Goal: Entertainment & Leisure: Consume media (video, audio)

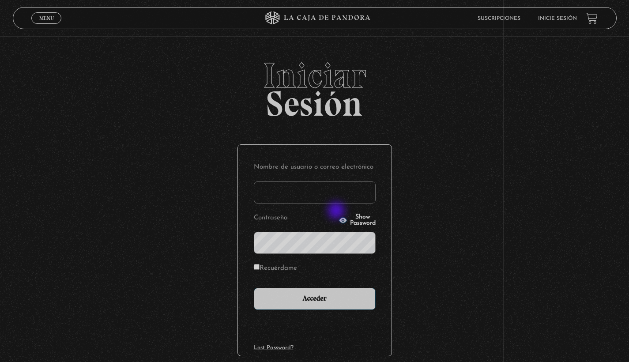
type input "[PERSON_NAME]"
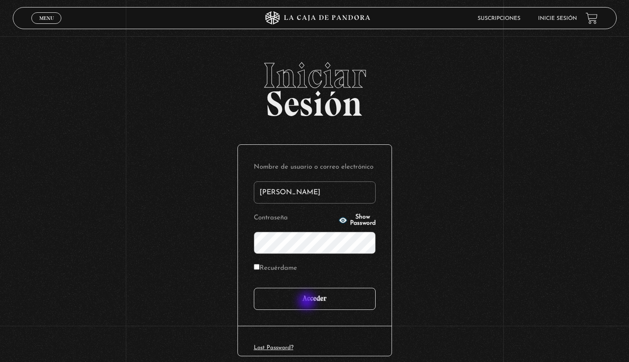
click at [307, 302] on input "Acceder" at bounding box center [315, 299] width 122 height 22
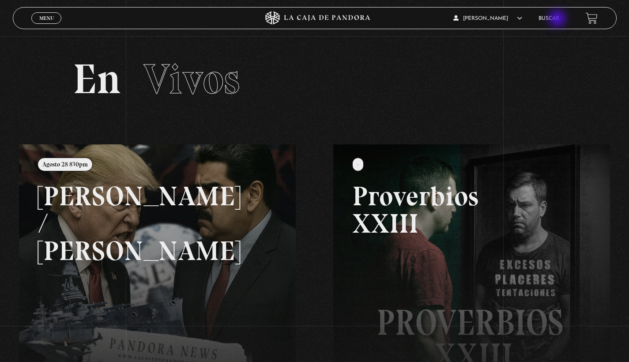
click at [558, 19] on link "Buscar" at bounding box center [548, 18] width 21 height 5
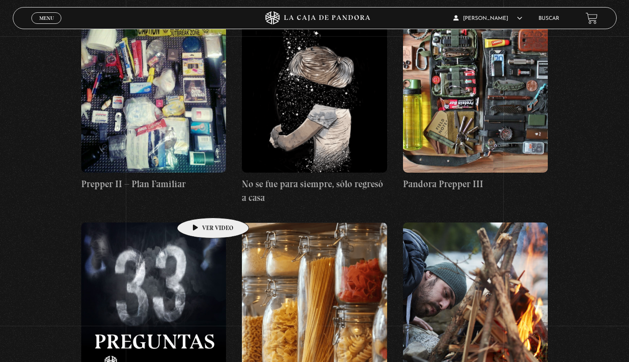
scroll to position [588, 0]
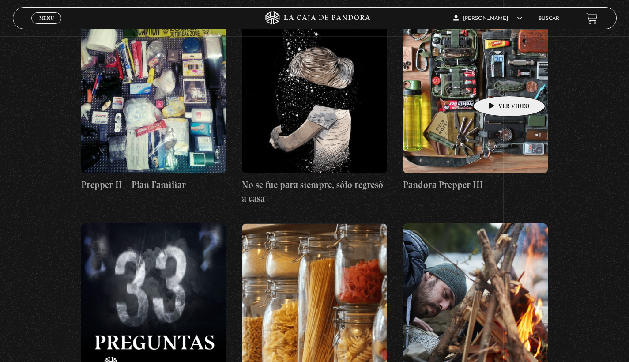
click at [495, 82] on figure at bounding box center [475, 94] width 145 height 159
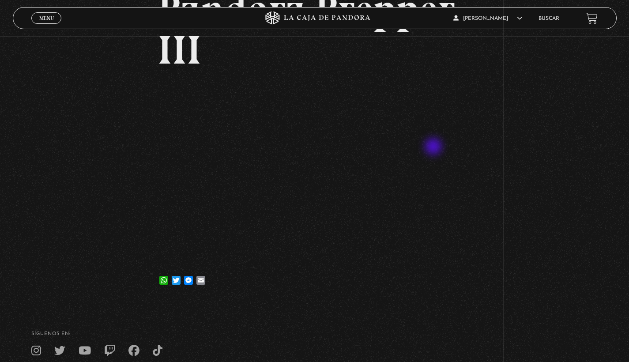
scroll to position [112, 0]
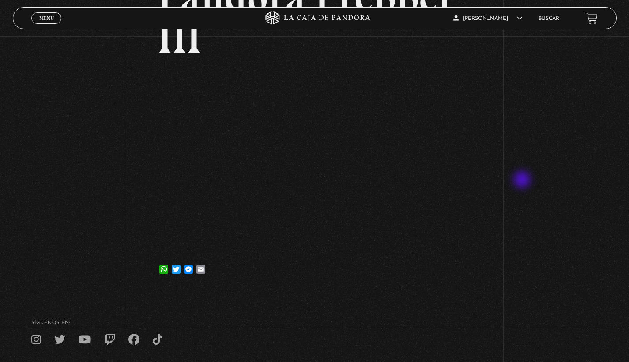
click at [523, 180] on div "Volver 2 mayo, 2023 Pandora Prepper III WhatsApp Twitter Messenger Email" at bounding box center [314, 106] width 629 height 365
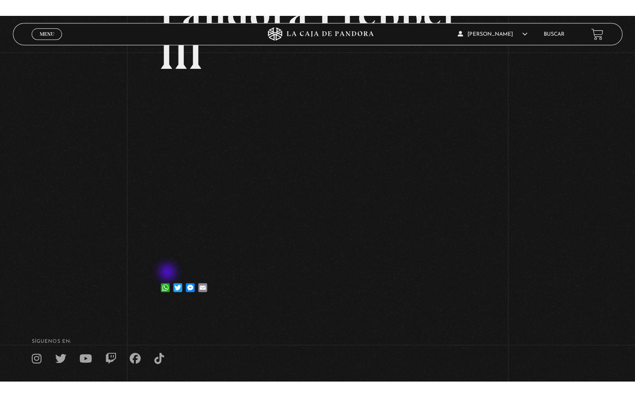
scroll to position [0, 0]
